Goal: Navigation & Orientation: Understand site structure

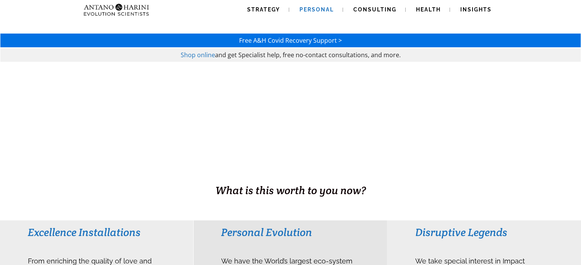
click at [322, 8] on span "Personal" at bounding box center [316, 9] width 34 height 6
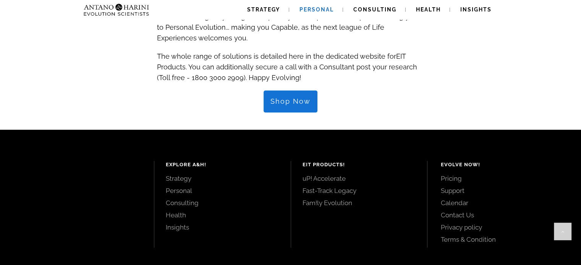
scroll to position [859, 0]
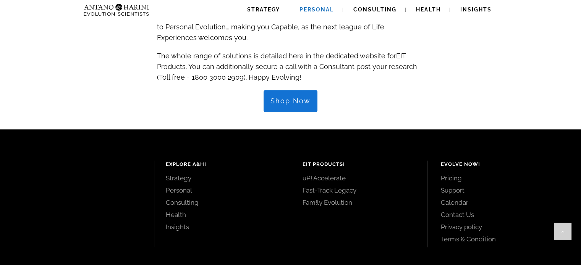
click at [310, 100] on link "Shop Now" at bounding box center [291, 101] width 54 height 22
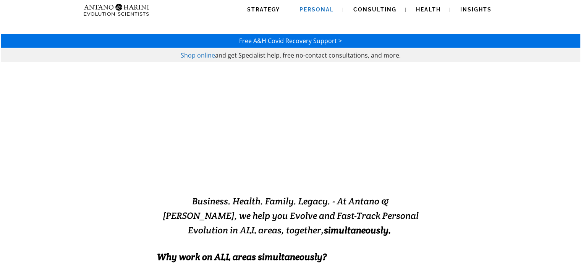
scroll to position [0, 0]
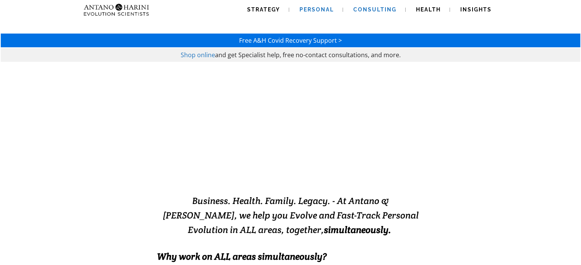
click at [385, 14] on link "Consulting" at bounding box center [374, 9] width 61 height 19
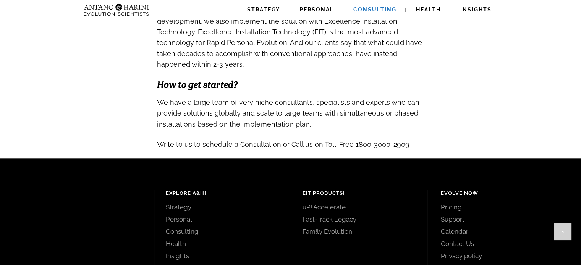
scroll to position [799, 0]
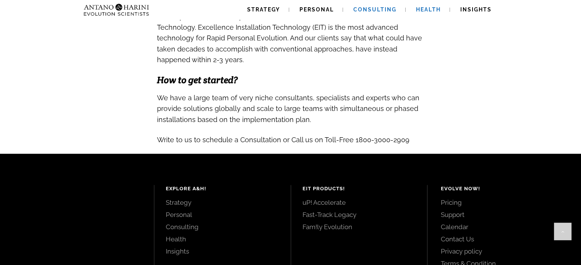
click at [430, 11] on span "Health" at bounding box center [428, 9] width 25 height 6
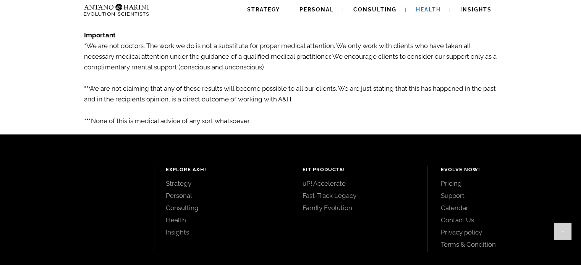
scroll to position [1354, 0]
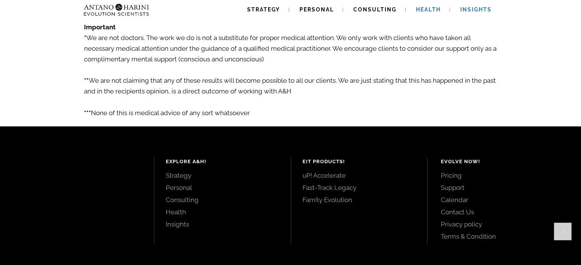
click at [464, 5] on link "Insights" at bounding box center [476, 9] width 50 height 19
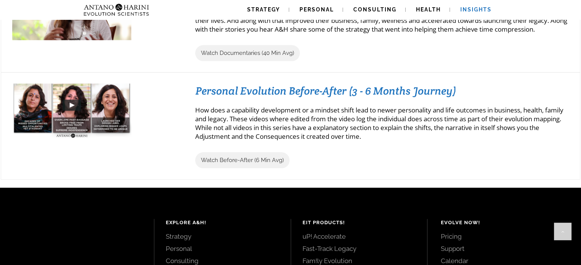
scroll to position [852, 0]
